Goal: Register for event/course: Sign up to attend an event or enroll in a course

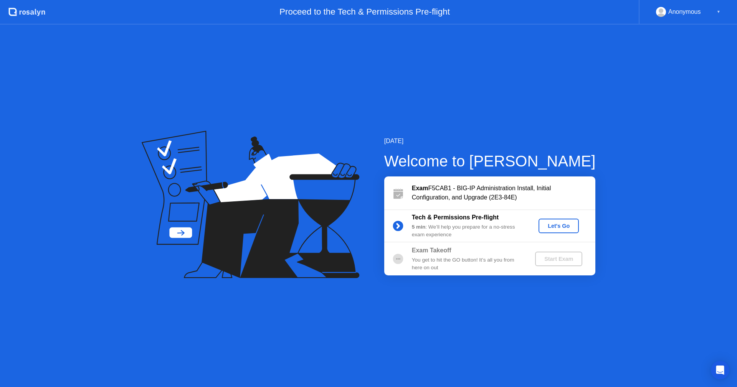
click at [66, 229] on div "[DATE] Welcome to [PERSON_NAME] Exam F5CAB1 - BIG-IP Administration Install, In…" at bounding box center [368, 206] width 737 height 363
click at [558, 224] on div "Let's Go" at bounding box center [559, 226] width 34 height 6
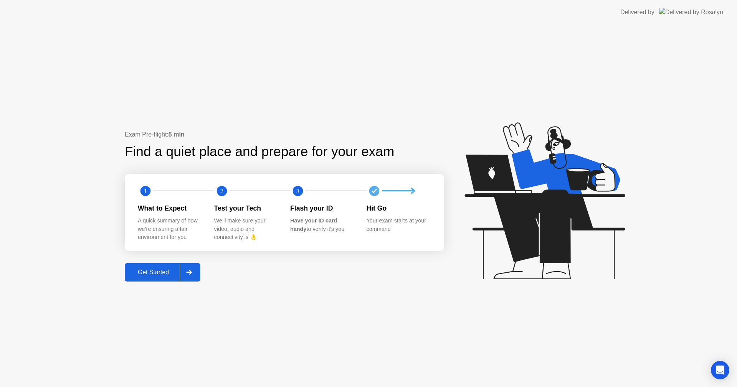
click at [146, 272] on div "Get Started" at bounding box center [153, 272] width 53 height 7
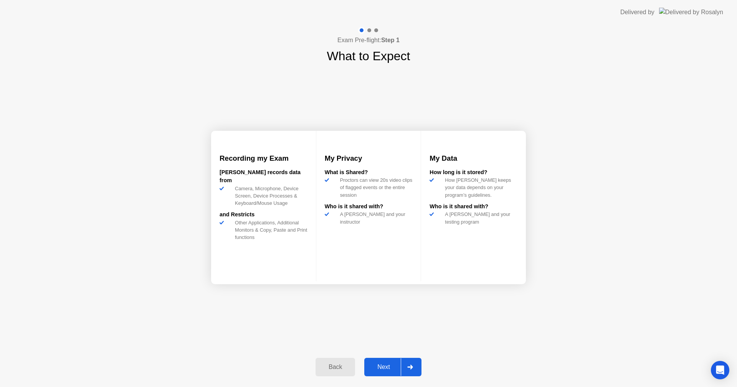
click at [386, 367] on div "Next" at bounding box center [384, 367] width 34 height 7
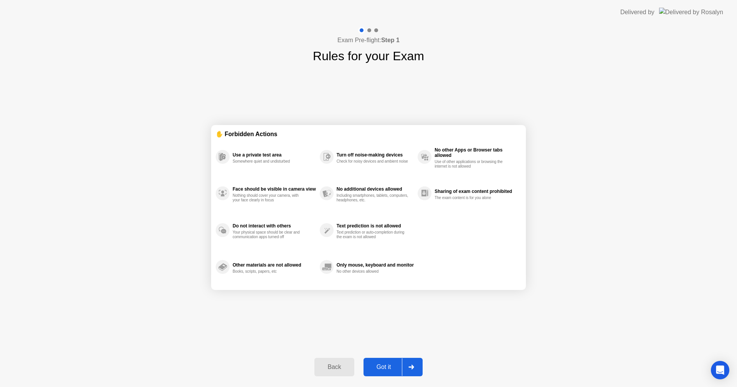
click at [386, 367] on div "Got it" at bounding box center [384, 367] width 36 height 7
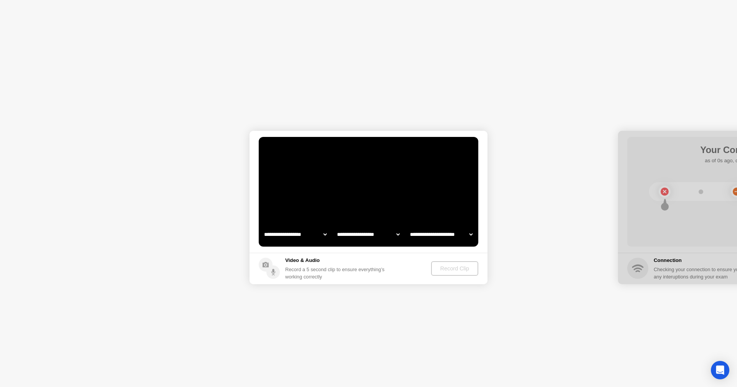
select select "**********"
select select "*******"
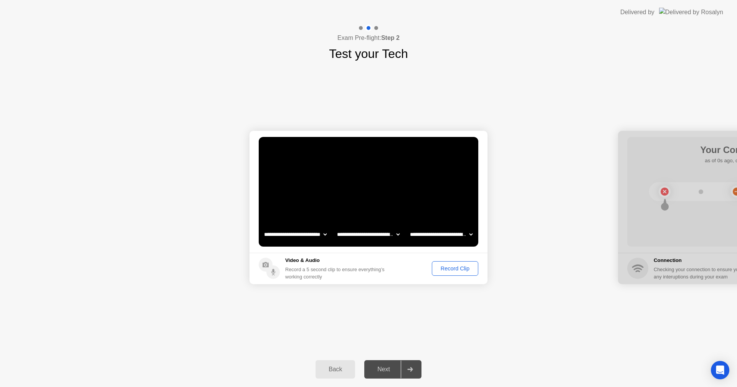
click at [447, 269] on div "Record Clip" at bounding box center [455, 269] width 41 height 6
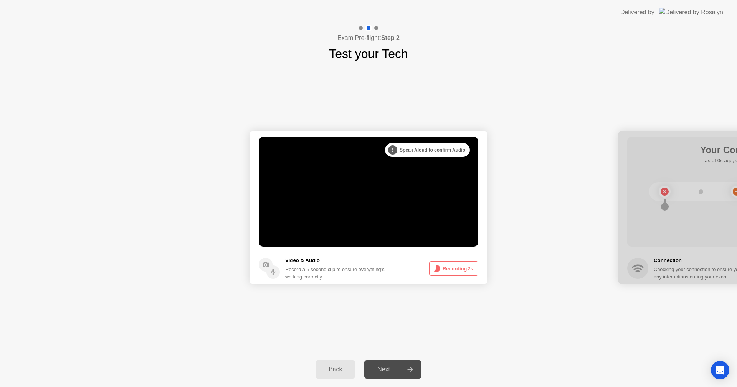
click at [447, 269] on button "Recording 2s" at bounding box center [453, 268] width 49 height 15
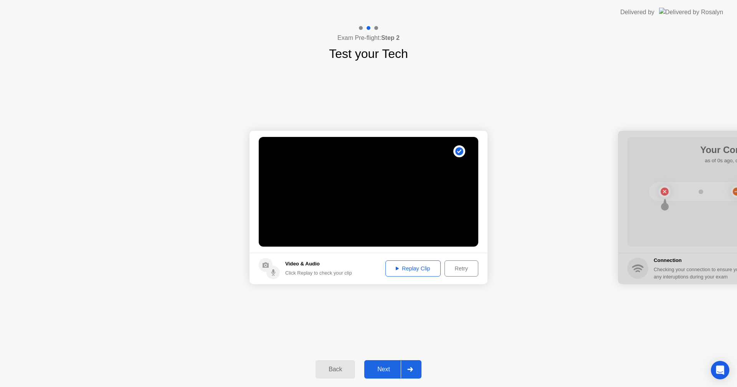
click at [413, 271] on div "Replay Clip" at bounding box center [413, 269] width 50 height 6
click at [385, 366] on div "Next" at bounding box center [384, 369] width 34 height 7
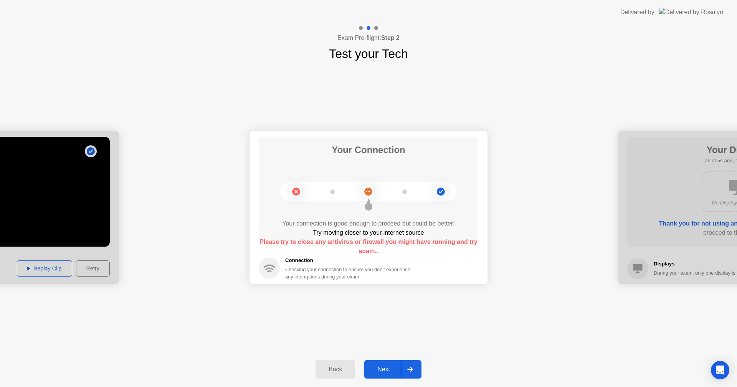
click at [388, 369] on div "Next" at bounding box center [384, 369] width 34 height 7
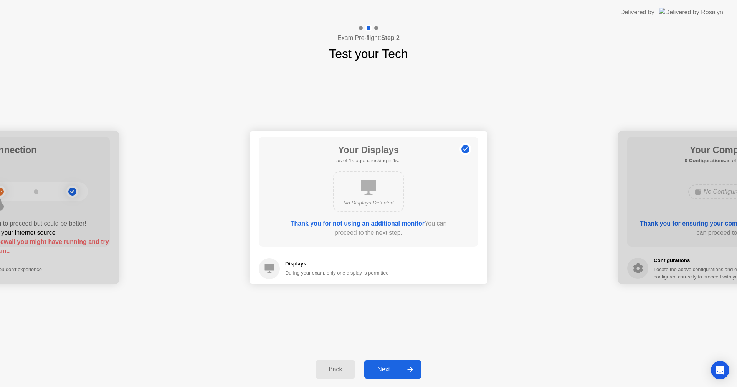
click at [382, 376] on button "Next" at bounding box center [392, 370] width 57 height 18
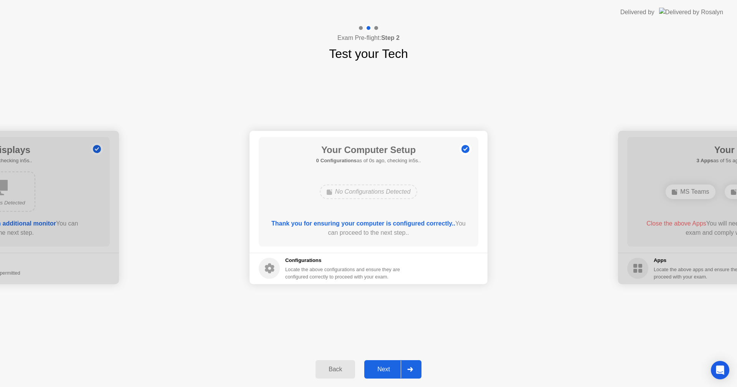
click at [382, 376] on button "Next" at bounding box center [392, 370] width 57 height 18
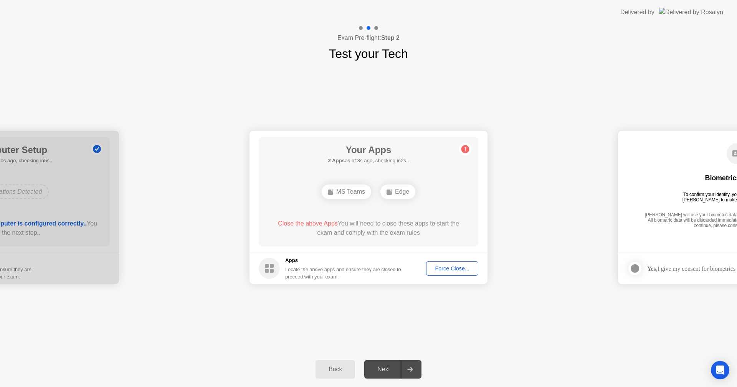
click at [447, 271] on div "Force Close..." at bounding box center [452, 269] width 47 height 6
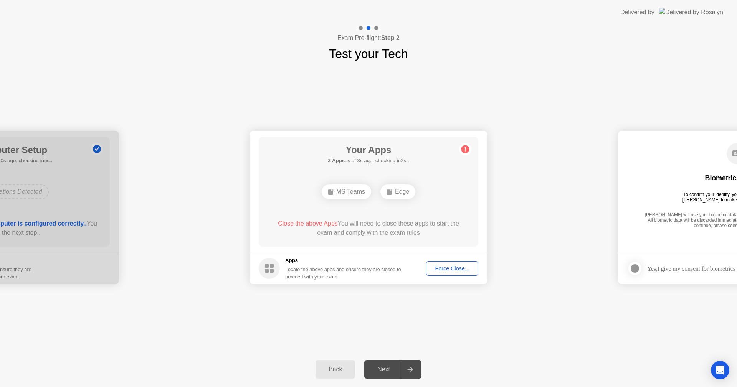
click at [443, 266] on div "Force Close..." at bounding box center [452, 269] width 47 height 6
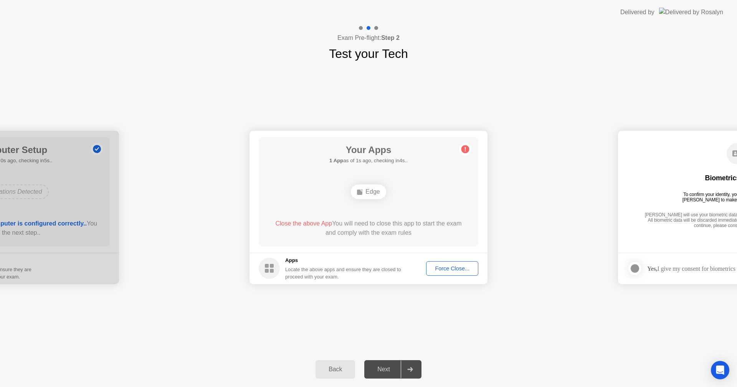
click at [450, 270] on div "Force Close..." at bounding box center [452, 269] width 47 height 6
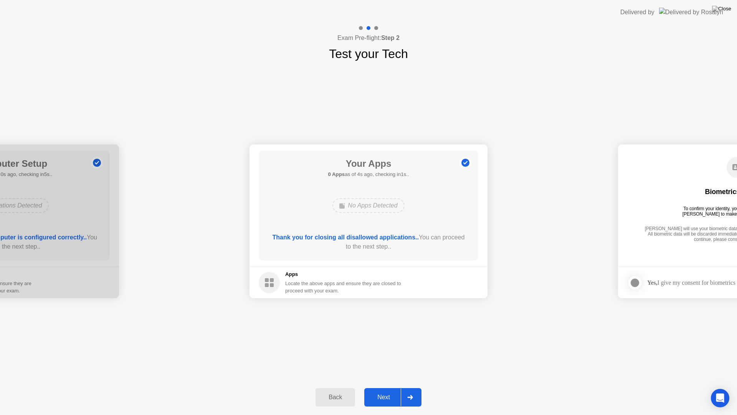
click at [387, 387] on div "Next" at bounding box center [384, 397] width 34 height 7
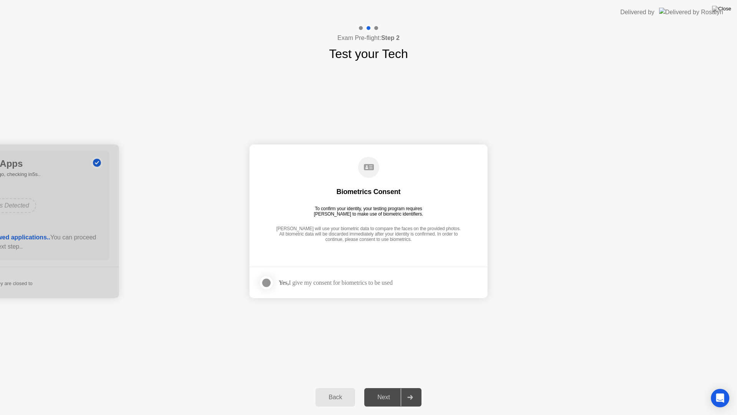
click at [387, 387] on div "Next" at bounding box center [384, 397] width 34 height 7
click at [342, 284] on div "Yes, I give my consent for biometrics to be used" at bounding box center [336, 282] width 114 height 7
click at [265, 281] on div at bounding box center [266, 282] width 9 height 9
click at [382, 387] on div "Next" at bounding box center [384, 397] width 34 height 7
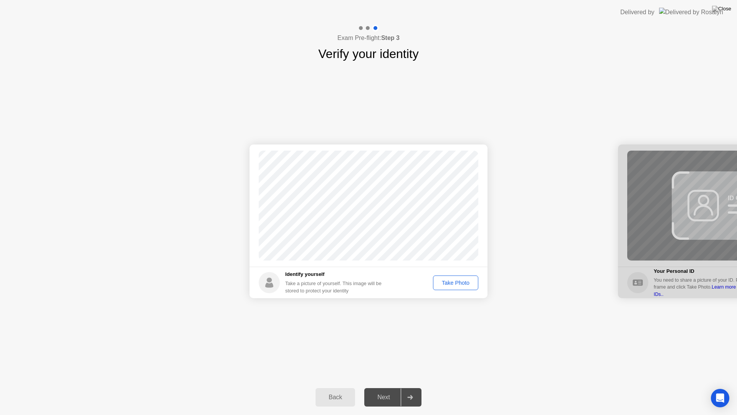
click at [452, 284] on div "Take Photo" at bounding box center [456, 283] width 40 height 6
click at [387, 387] on div "Next" at bounding box center [384, 397] width 34 height 7
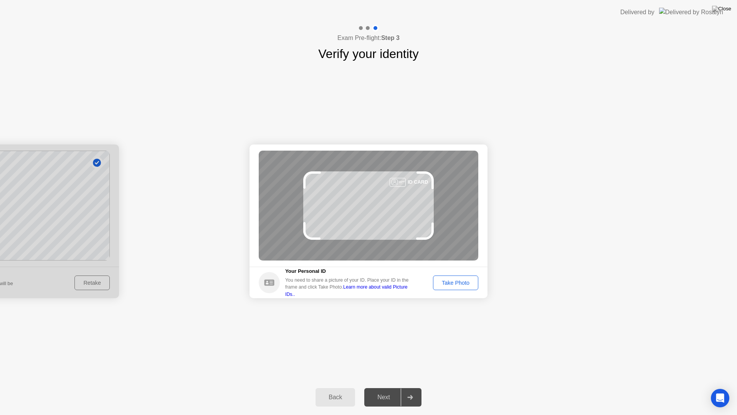
click at [461, 285] on div "Take Photo" at bounding box center [456, 283] width 40 height 6
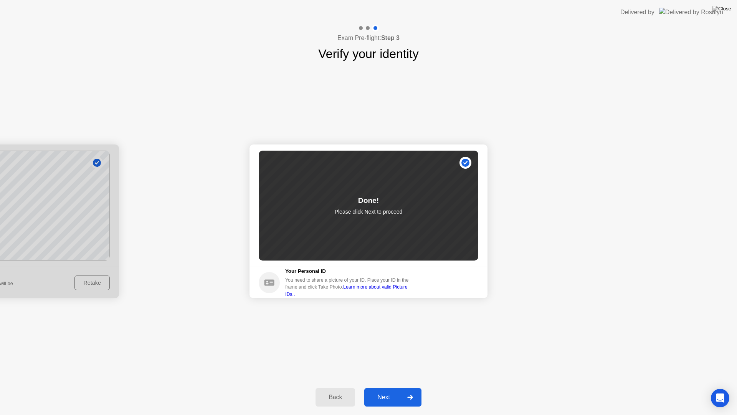
click at [381, 387] on div "Next" at bounding box center [384, 397] width 34 height 7
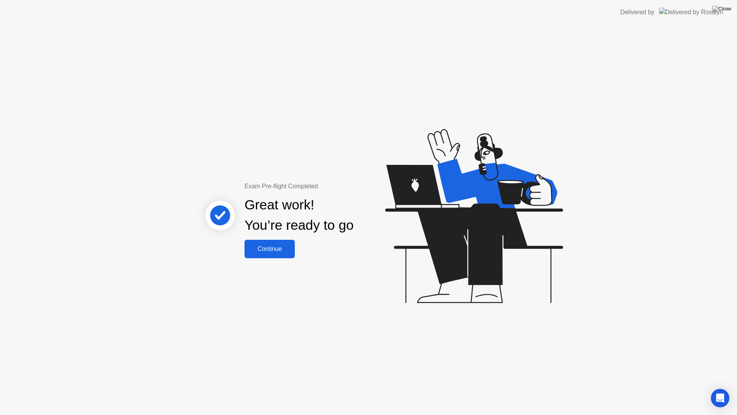
click at [274, 248] on div "Continue" at bounding box center [270, 248] width 46 height 7
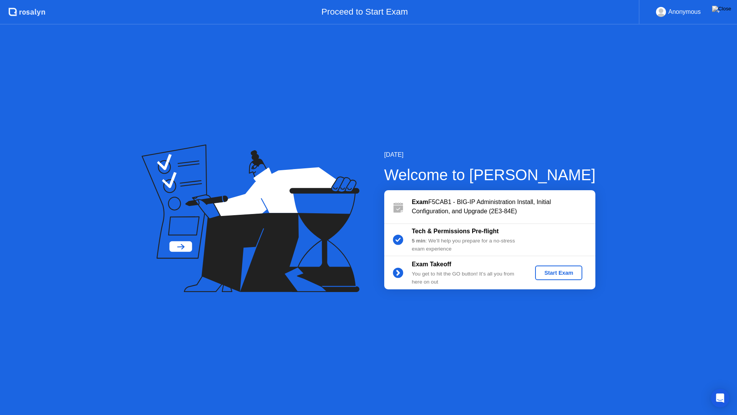
click at [564, 275] on div "Start Exam" at bounding box center [558, 273] width 41 height 6
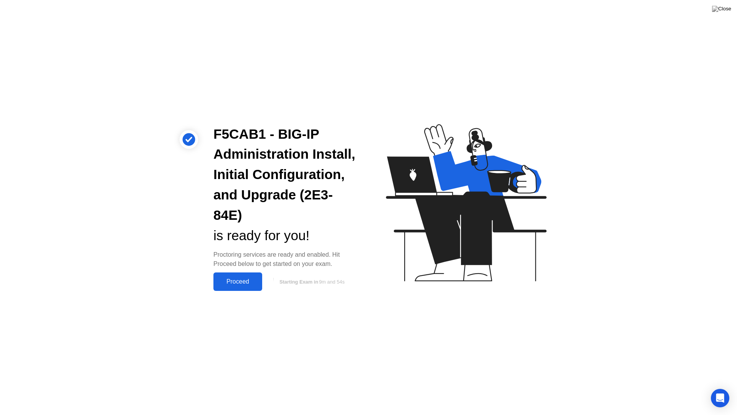
click at [242, 283] on div "Proceed" at bounding box center [238, 281] width 44 height 7
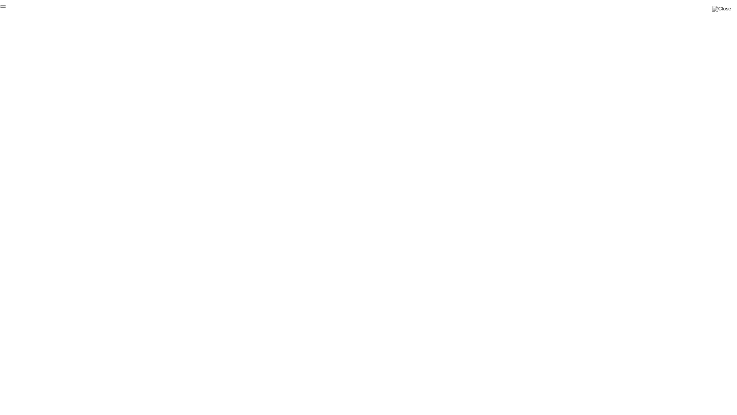
click div "End Proctoring Session"
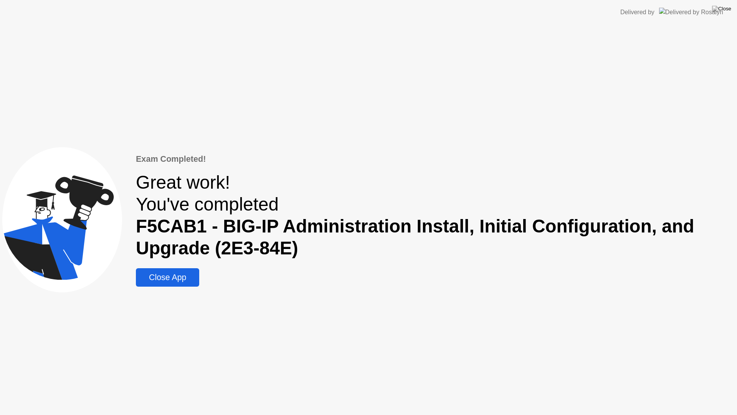
click at [169, 273] on div "Close App" at bounding box center [167, 278] width 59 height 10
